Goal: Communication & Community: Answer question/provide support

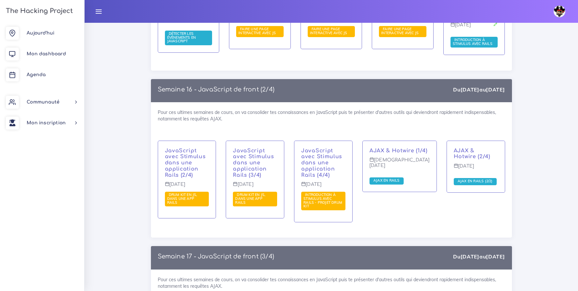
scroll to position [3715, 0]
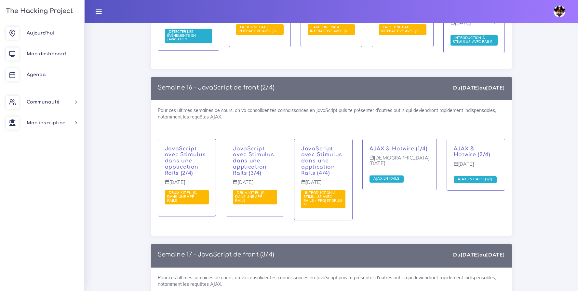
click at [323, 190] on span "Introduction à Stimulus avec Rails - Projet Drum Kit" at bounding box center [322, 198] width 39 height 16
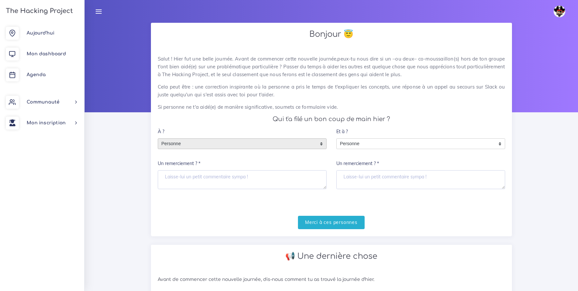
click at [223, 144] on span "Personne" at bounding box center [237, 144] width 158 height 10
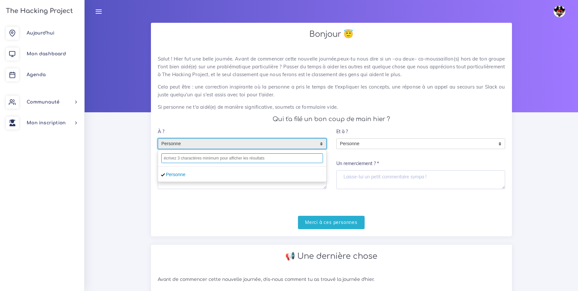
click at [225, 159] on input "text" at bounding box center [242, 158] width 162 height 10
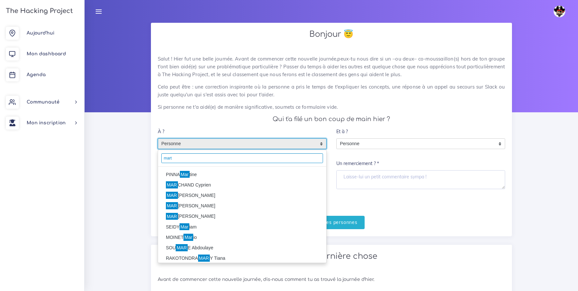
type input "mart"
click at [194, 175] on li "PINNA Mar tine" at bounding box center [242, 174] width 168 height 10
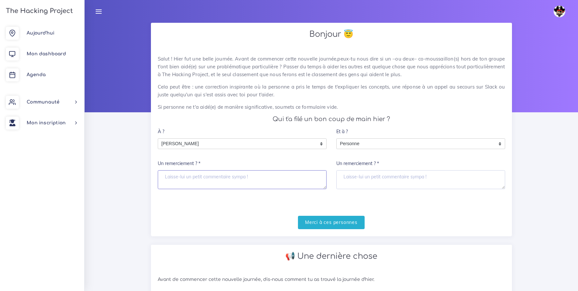
click at [196, 182] on textarea "Un remerciement ? *" at bounding box center [242, 179] width 169 height 19
type textarea "Et merci Martine ^^"
click at [317, 221] on input "Merci à ces personnes" at bounding box center [331, 222] width 67 height 13
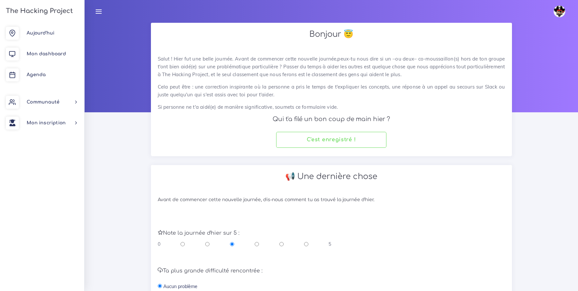
click at [306, 244] on input "radio" at bounding box center [306, 244] width 4 height 7
radio input "true"
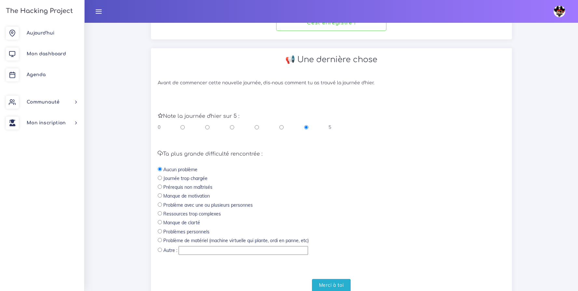
scroll to position [143, 0]
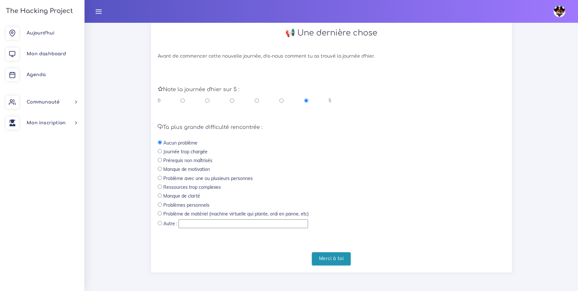
click at [326, 255] on input "Merci à toi" at bounding box center [331, 258] width 39 height 13
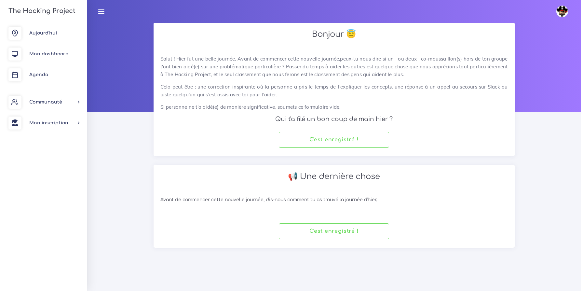
scroll to position [0, 0]
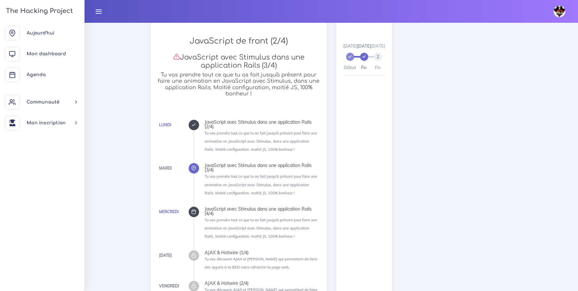
scroll to position [240, 0]
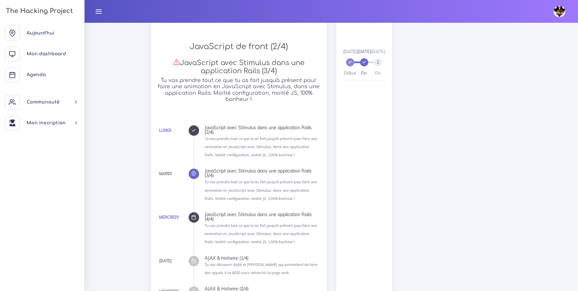
click at [196, 216] on div at bounding box center [194, 217] width 10 height 10
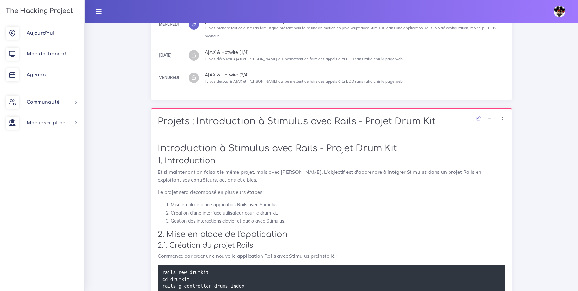
scroll to position [133, 0]
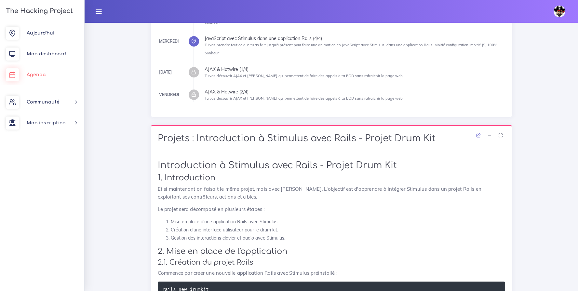
click at [34, 70] on link "Agenda" at bounding box center [42, 74] width 84 height 21
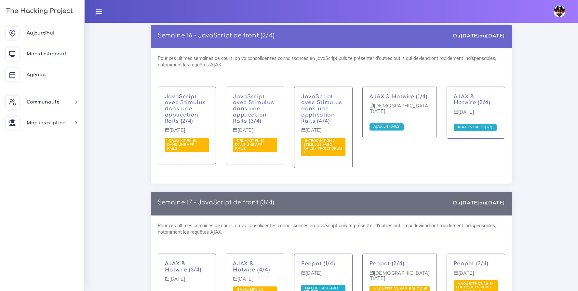
scroll to position [3768, 0]
click at [327, 138] on span "Introduction à Stimulus avec Rails - Projet Drum Kit" at bounding box center [322, 146] width 39 height 16
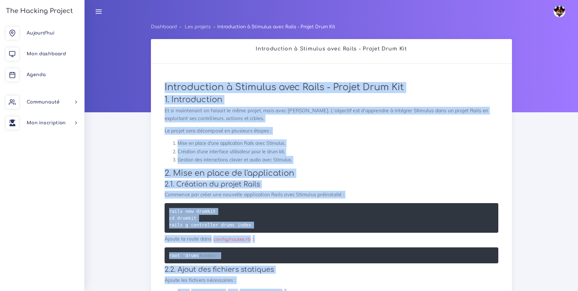
drag, startPoint x: 271, startPoint y: 230, endPoint x: 166, endPoint y: 78, distance: 184.5
copy div "Loremipsumdo s Ametcons adip Elits - Doeius Temp Inc 7. Utlaboreetdo Ma al enim…"
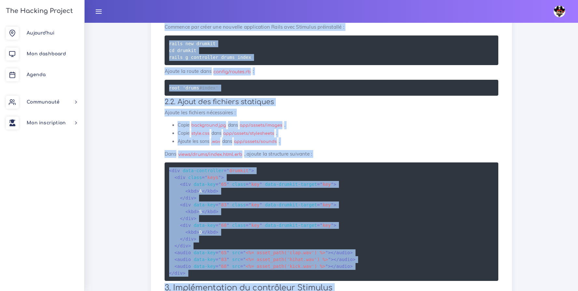
scroll to position [168, 0]
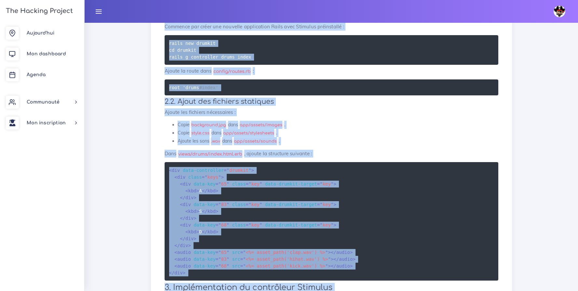
click at [321, 117] on div "Introduction à Stimulus avec Rails - Projet Drum Kit 1. Introduction Et si main…" at bounding box center [331, 224] width 347 height 634
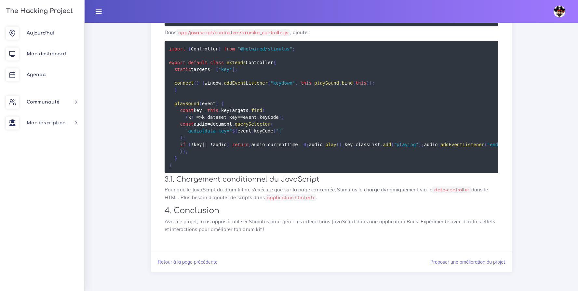
scroll to position [526, 0]
